Goal: Navigation & Orientation: Find specific page/section

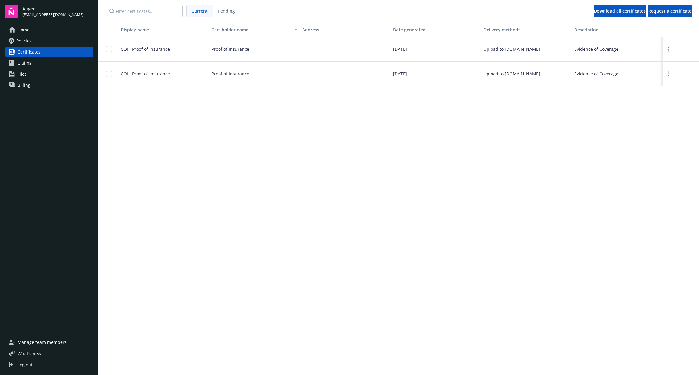
click at [431, 169] on div "Display name Cert holder name Address Date generated Delivery methods Descripti…" at bounding box center [398, 198] width 601 height 352
